Goal: Task Accomplishment & Management: Use online tool/utility

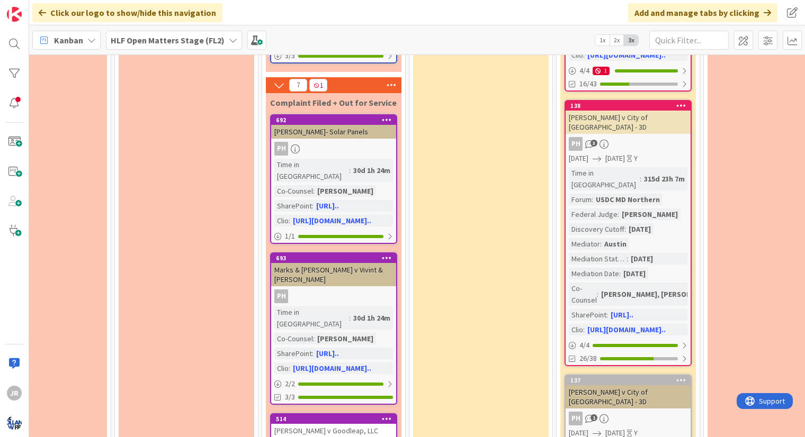
scroll to position [812, 352]
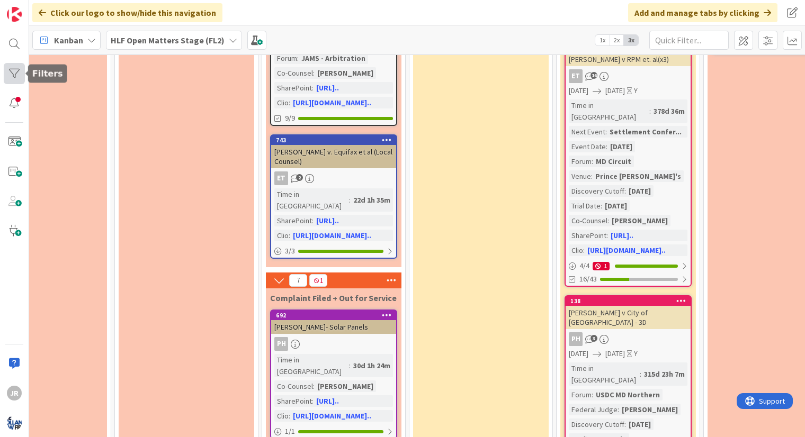
click at [14, 80] on div at bounding box center [14, 73] width 21 height 21
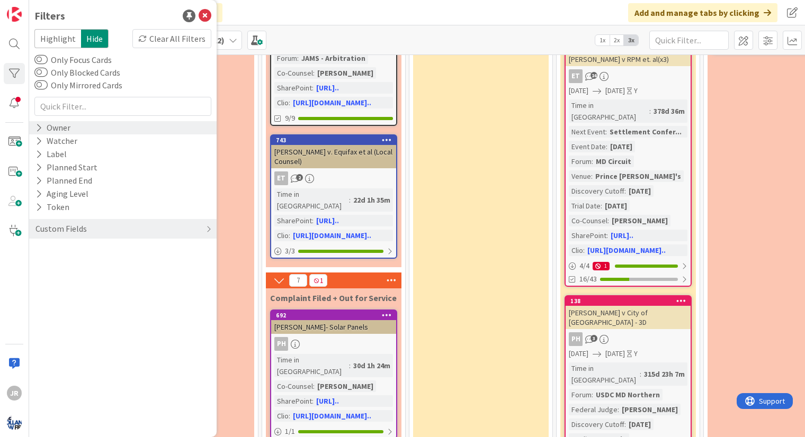
click at [77, 131] on div "Owner" at bounding box center [122, 127] width 187 height 13
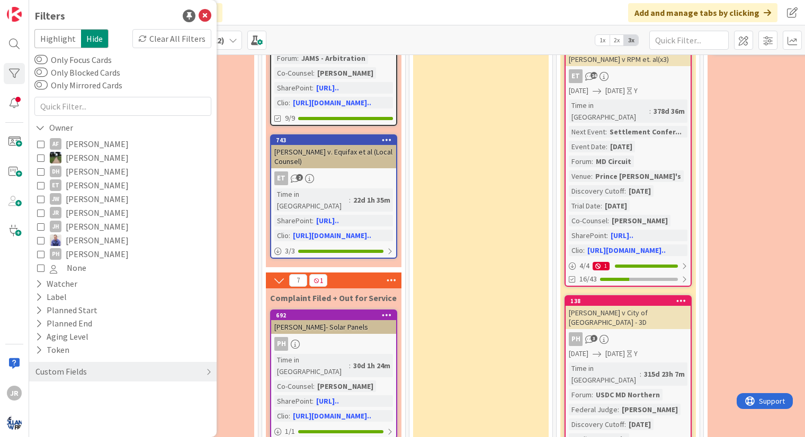
click at [42, 212] on icon at bounding box center [40, 212] width 7 height 7
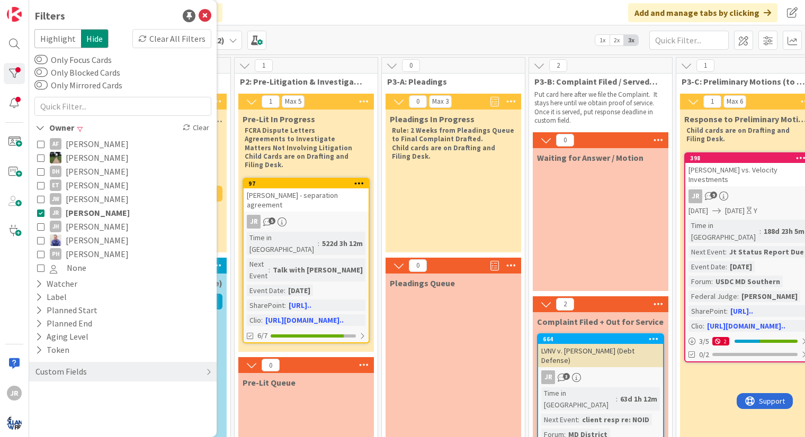
scroll to position [0, 0]
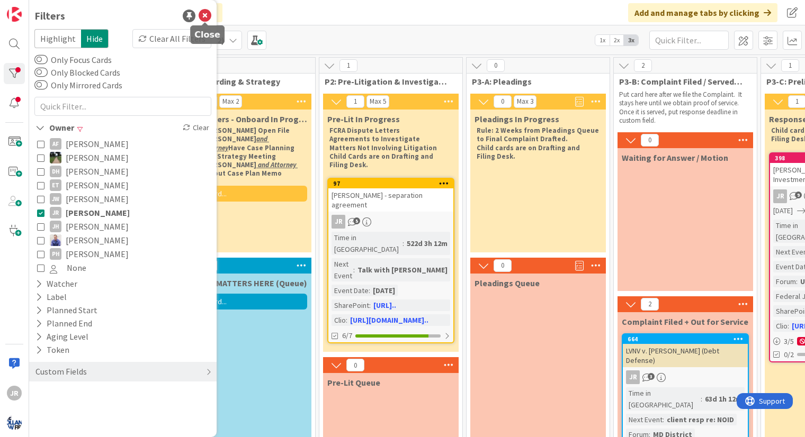
click at [205, 15] on icon at bounding box center [205, 16] width 13 height 13
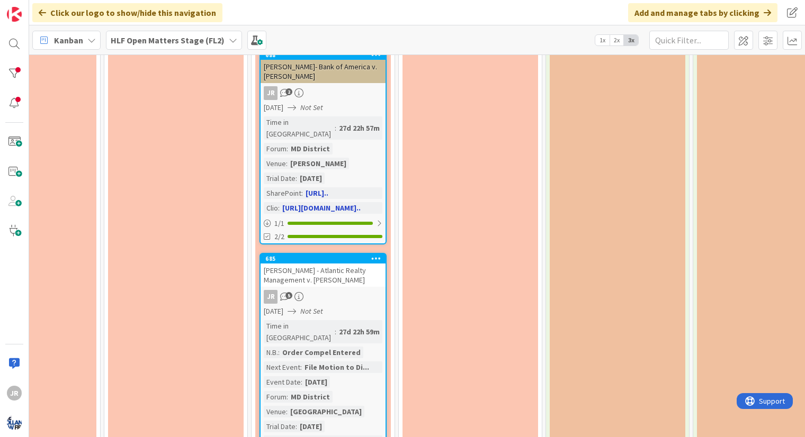
scroll to position [759, 1246]
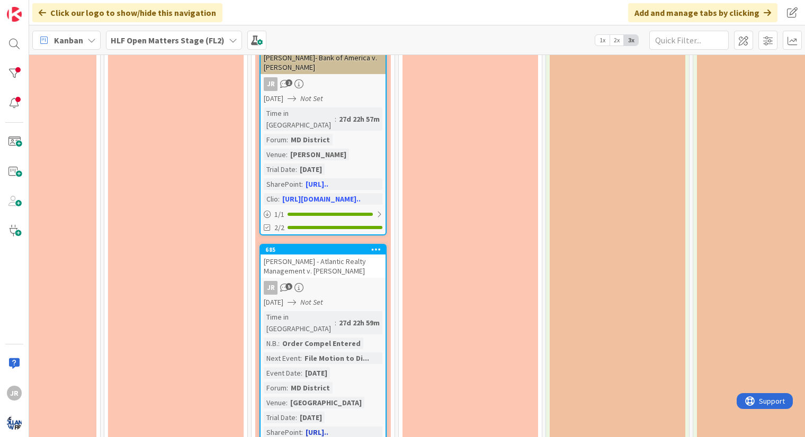
click at [375, 334] on div "Time in Column : 27d 22h 59m N.B. : Order Compel Entered Next Event : File Moti…" at bounding box center [323, 382] width 119 height 142
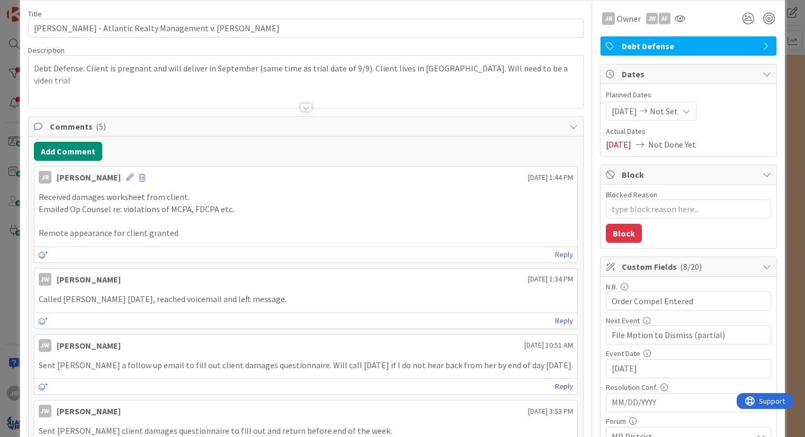
scroll to position [106, 0]
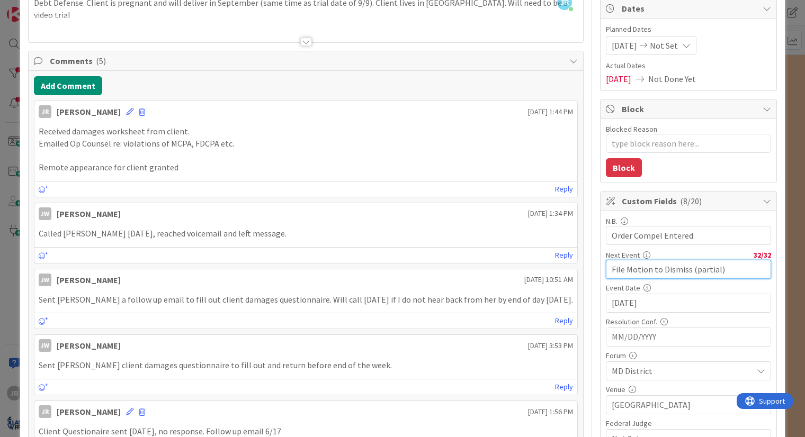
drag, startPoint x: 718, startPoint y: 273, endPoint x: 390, endPoint y: 245, distance: 329.6
type textarea "x"
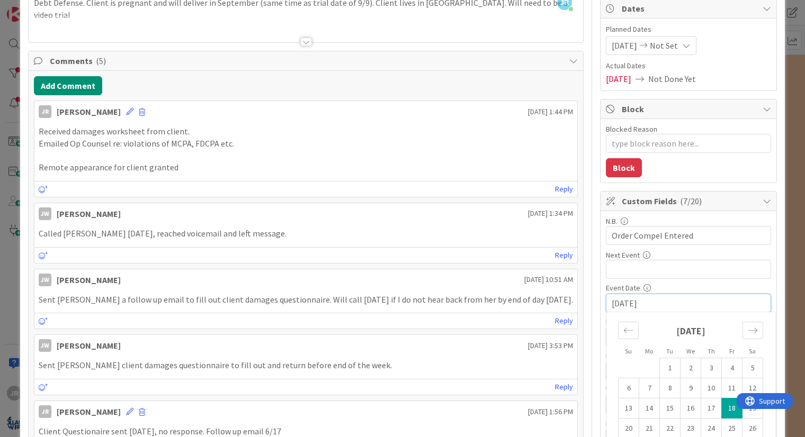
drag, startPoint x: 547, startPoint y: 293, endPoint x: 492, endPoint y: 286, distance: 55.5
type textarea "x"
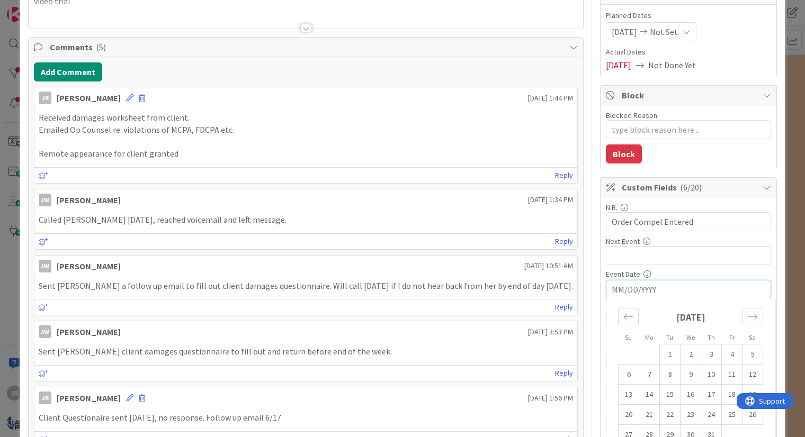
scroll to position [0, 0]
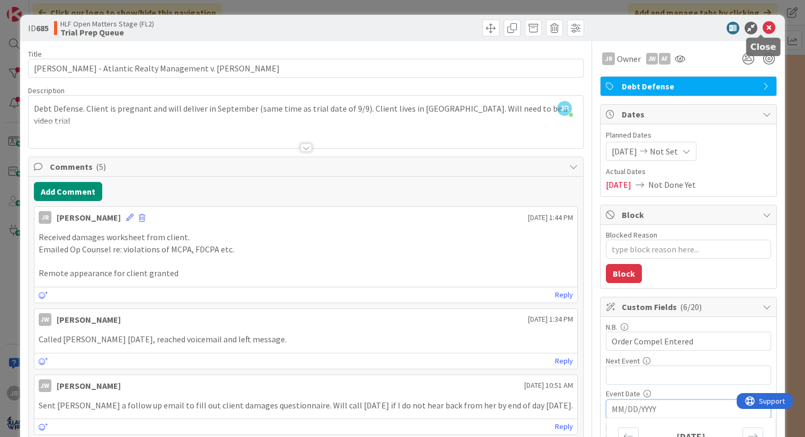
click at [764, 30] on icon at bounding box center [769, 28] width 13 height 13
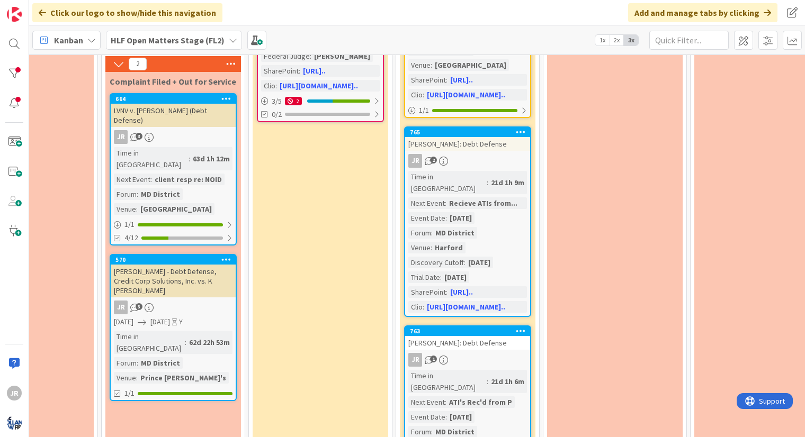
scroll to position [318, 512]
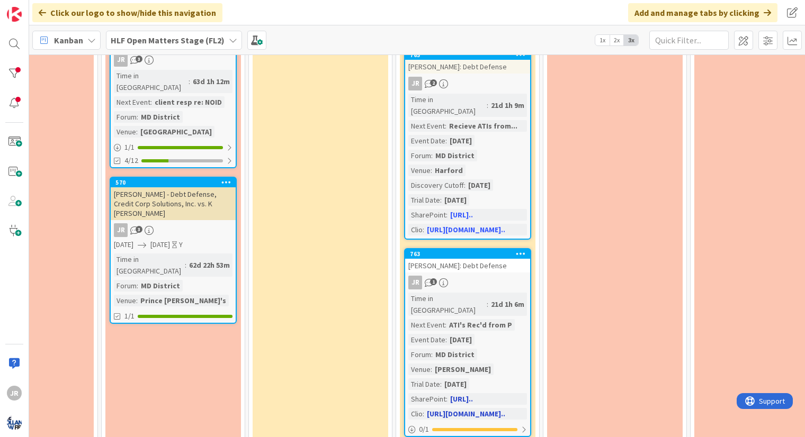
click at [496, 335] on div "Time in [GEOGRAPHIC_DATA] : 21d 1h 6m Next Event : ATI's Rec'd from P Event Dat…" at bounding box center [467, 356] width 119 height 127
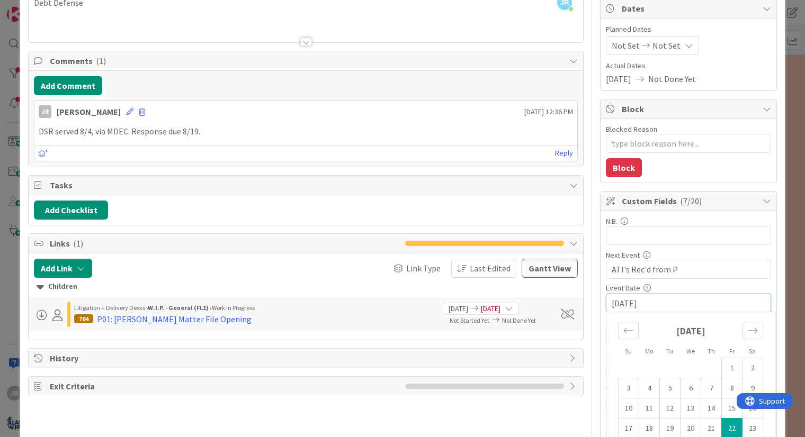
drag, startPoint x: 610, startPoint y: 305, endPoint x: 574, endPoint y: 308, distance: 36.2
drag, startPoint x: 612, startPoint y: 267, endPoint x: 554, endPoint y: 267, distance: 57.7
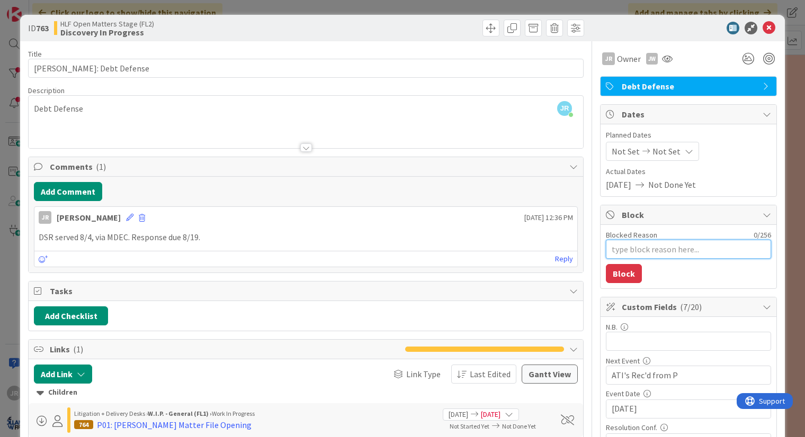
click at [623, 254] on textarea "Blocked Reason" at bounding box center [688, 249] width 165 height 19
type textarea "x"
type textarea "A"
type textarea "x"
type textarea "AW"
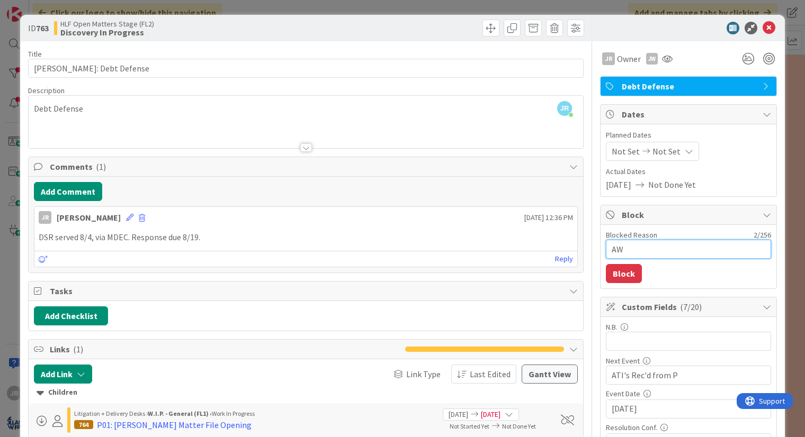
type textarea "x"
type textarea "AWa"
type textarea "x"
type textarea "AWai"
type textarea "x"
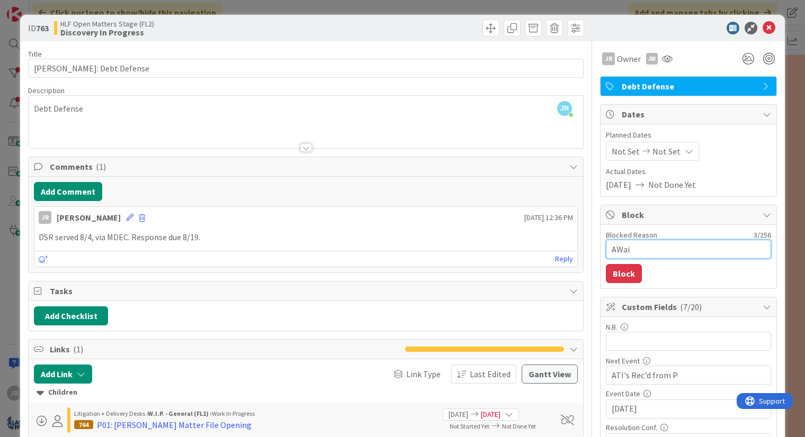
type textarea "AWait"
type textarea "x"
type textarea "AWait"
type textarea "x"
type textarea "AWait"
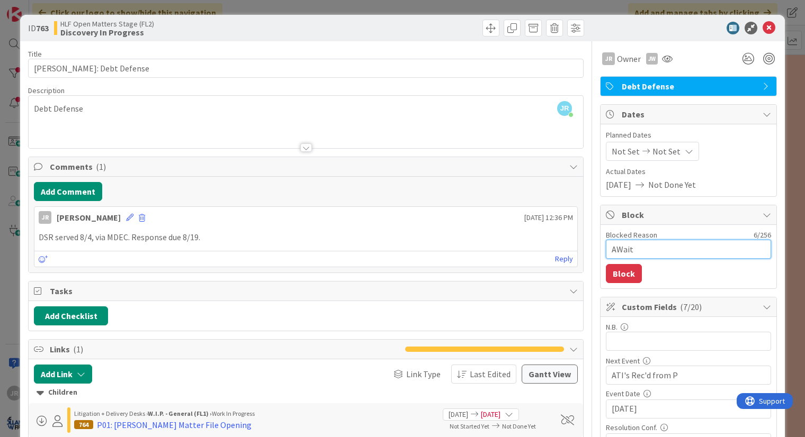
type textarea "x"
type textarea "AWai"
type textarea "x"
type textarea "AWa"
type textarea "x"
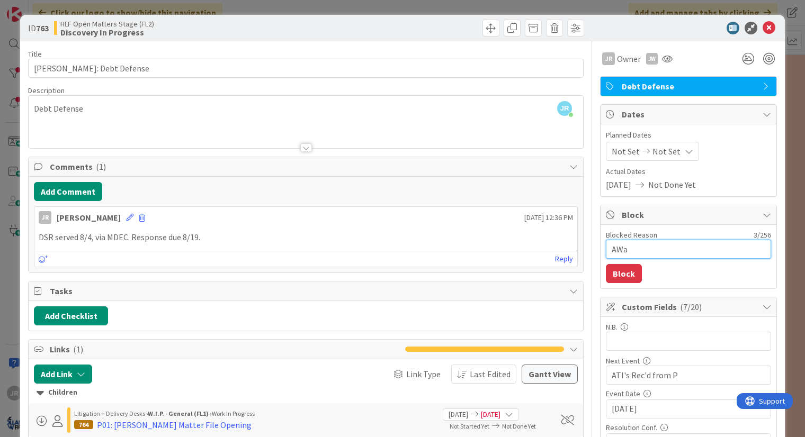
type textarea "AW"
type textarea "x"
type textarea "A"
type textarea "x"
type textarea "Aw"
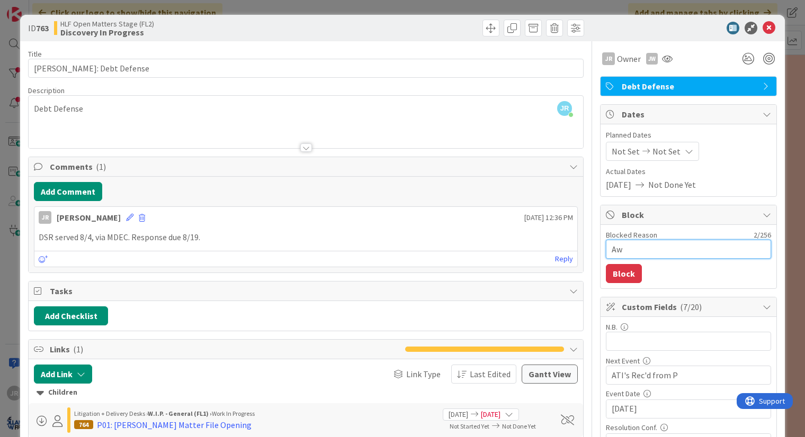
type textarea "x"
type textarea "Awa"
type textarea "x"
type textarea "Awai"
type textarea "x"
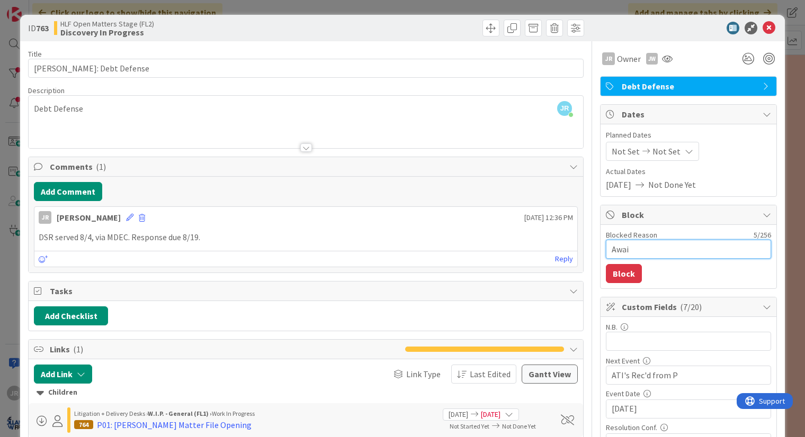
type textarea "Await"
type textarea "x"
type textarea "Awaiti"
type textarea "x"
type textarea "Awaitin"
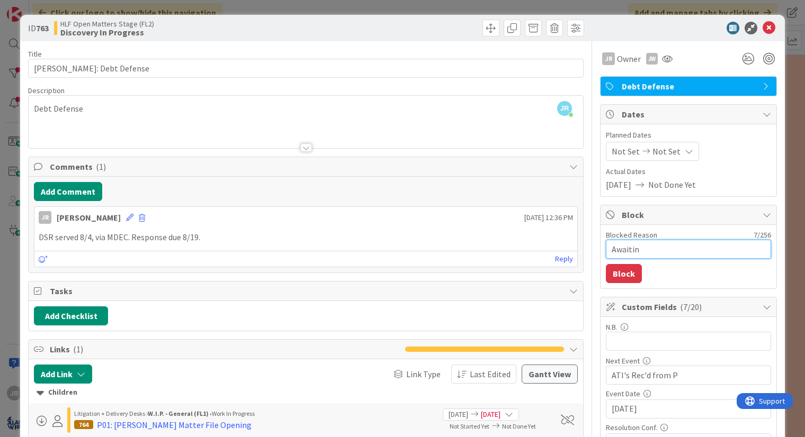
type textarea "x"
type textarea "Awaiting"
type textarea "x"
type textarea "Awaiting"
type textarea "x"
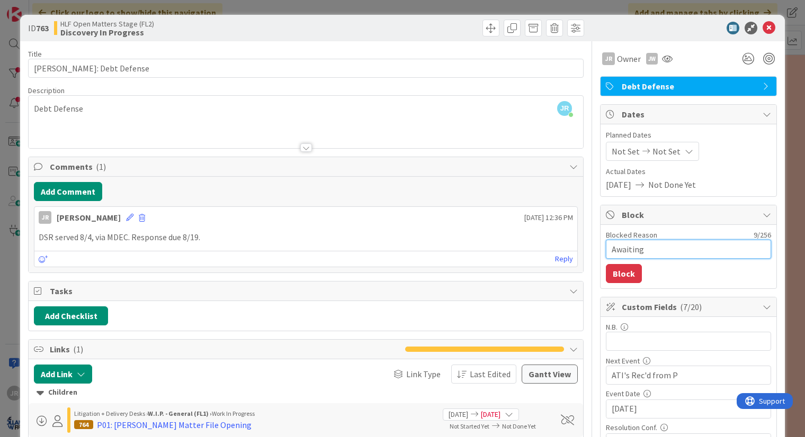
type textarea "Awaiting R"
type textarea "x"
type textarea "Awaiting Ru"
type textarea "x"
type textarea "Awaiting Rul"
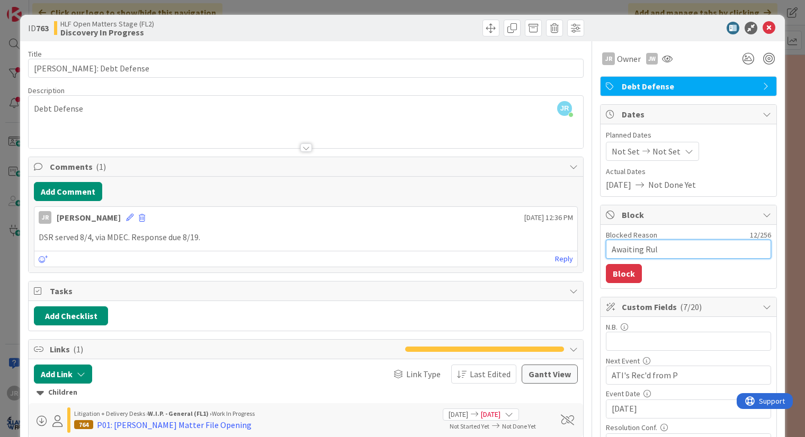
type textarea "x"
type textarea "Awaiting Rule"
type textarea "x"
type textarea "Awaiting Rul"
type textarea "x"
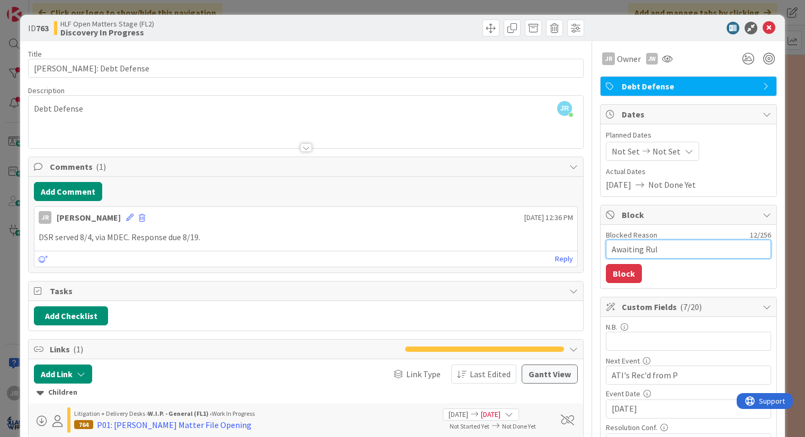
type textarea "Awaiting Ruli"
type textarea "x"
type textarea "Awaiting Rulin"
type textarea "x"
type textarea "Awaiting Ruling"
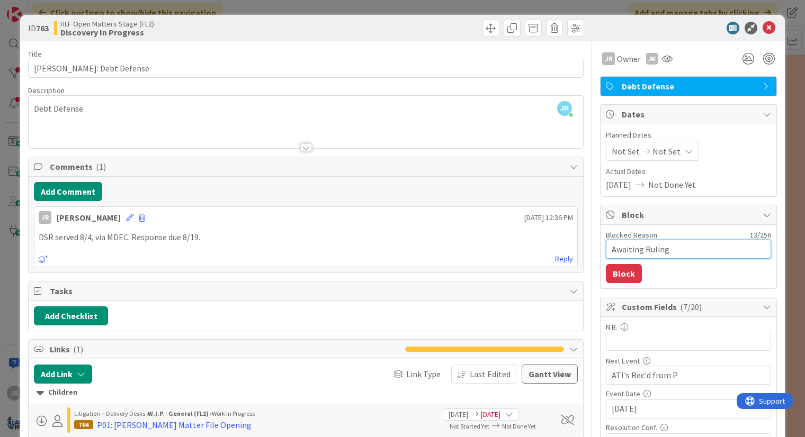
type textarea "x"
type textarea "Awaiting Ruling M"
type textarea "x"
type textarea "Awaiting Ruling Mo"
type textarea "x"
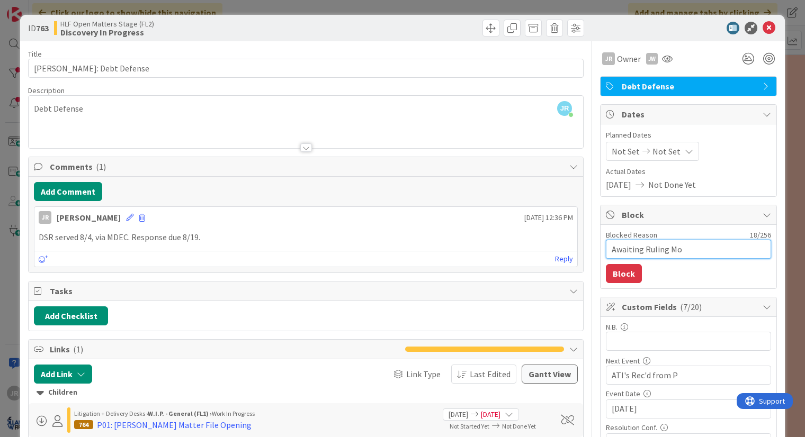
type textarea "Awaiting Ruling Mo"
type textarea "x"
type textarea "Awaiting Ruling Mo t"
type textarea "x"
type textarea "Awaiting Ruling Mo to"
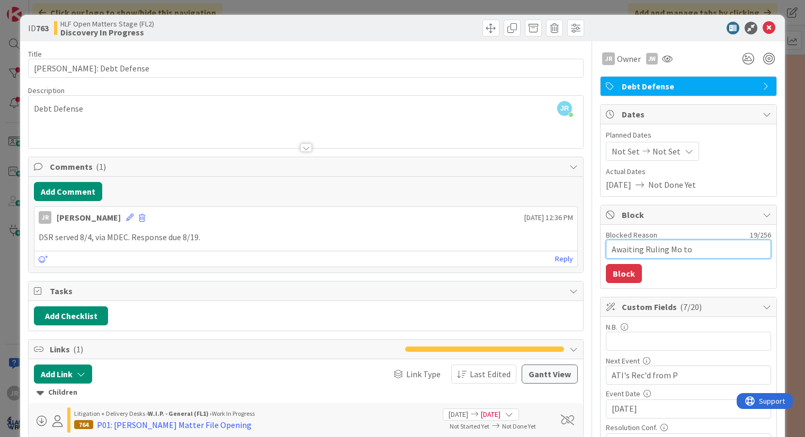
type textarea "x"
type textarea "Awaiting Ruling Mo to"
type textarea "x"
type textarea "Awaiting Ruling Mo to C"
type textarea "x"
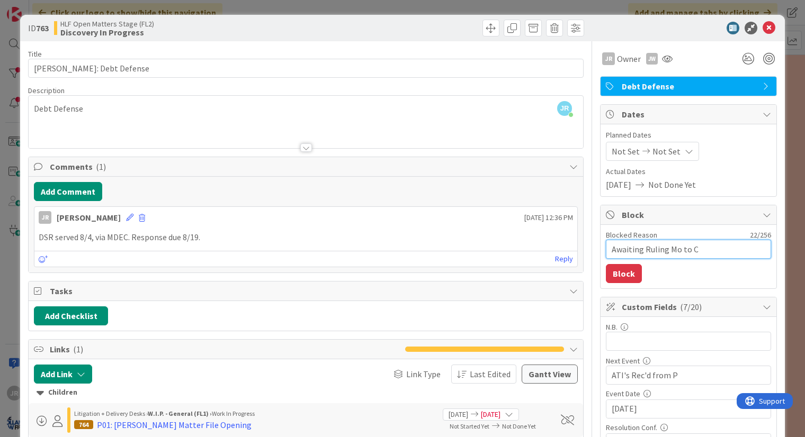
type textarea "Awaiting Ruling Mo to Co"
type textarea "x"
type textarea "Awaiting Ruling Mo to Com"
type textarea "x"
type textarea "Awaiting Ruling Mo to Comp"
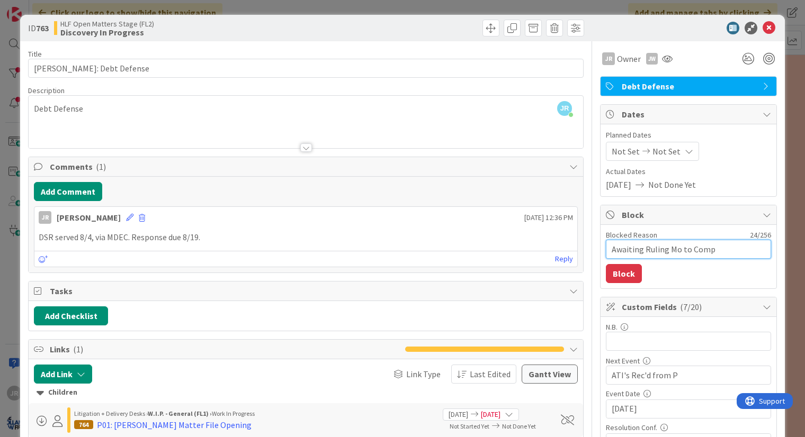
type textarea "x"
type textarea "Awaiting Ruling Mo to Compe"
type textarea "x"
type textarea "Awaiting Ruling Mo to Compel"
type textarea "x"
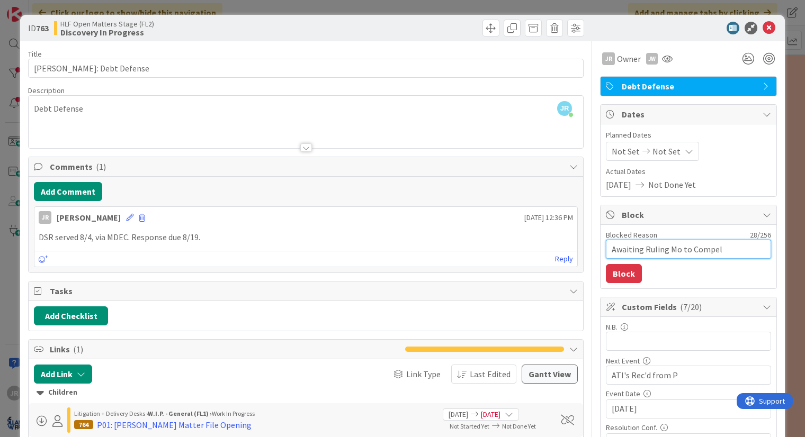
scroll to position [106, 0]
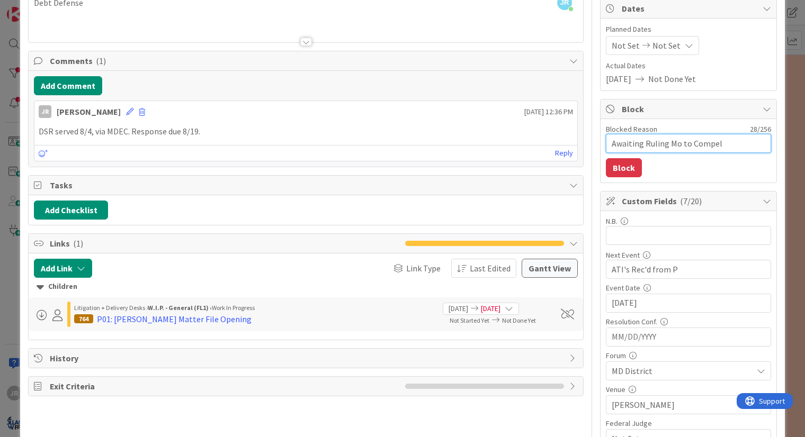
type textarea "Awaiting Ruling Mo to Compel"
type textarea "x"
